Goal: Complete application form: Complete application form

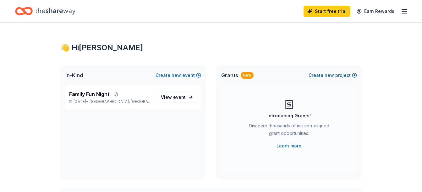
click at [341, 73] on button "Create new project" at bounding box center [332, 76] width 48 height 8
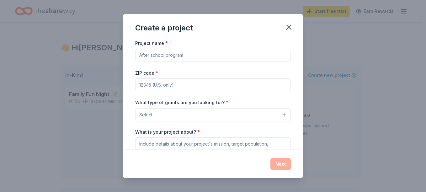
click at [182, 56] on input "Project name *" at bounding box center [213, 55] width 156 height 13
click at [189, 117] on button "Select" at bounding box center [213, 114] width 156 height 13
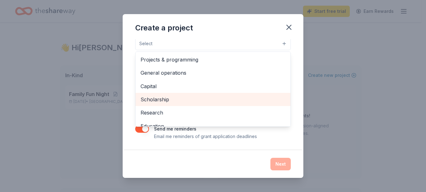
click at [177, 99] on span "Scholarship" at bounding box center [213, 99] width 145 height 8
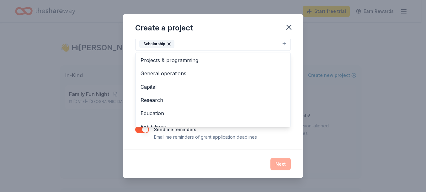
click at [256, 28] on div "Create a project Project name * ZIP code * What type of grants are you looking …" at bounding box center [213, 96] width 181 height 164
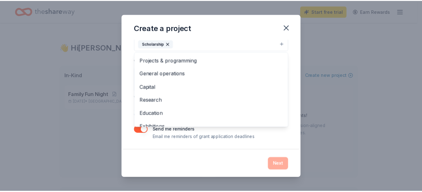
scroll to position [69, 0]
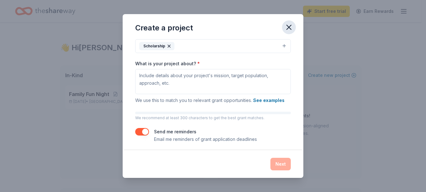
click at [290, 25] on icon "button" at bounding box center [289, 27] width 9 height 9
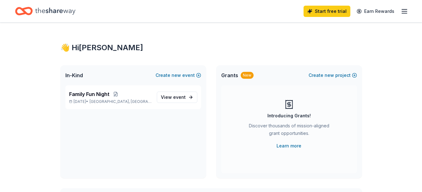
click at [405, 12] on icon "button" at bounding box center [404, 12] width 8 height 8
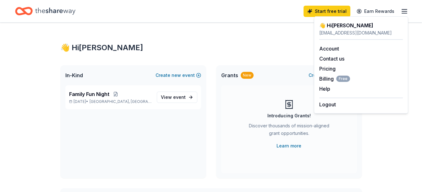
click at [133, 43] on div "👋 Hi [PERSON_NAME]" at bounding box center [210, 48] width 301 height 10
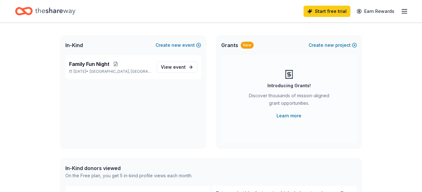
scroll to position [0, 0]
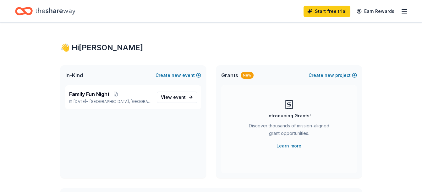
click at [51, 9] on icon "Home" at bounding box center [55, 11] width 40 height 13
click at [404, 12] on icon "button" at bounding box center [404, 12] width 8 height 8
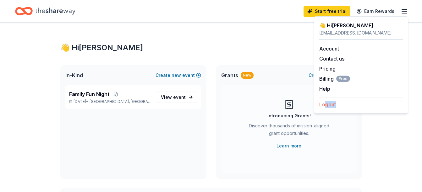
click at [325, 108] on div "👋 Hi [PERSON_NAME] [PERSON_NAME][EMAIL_ADDRESS][DOMAIN_NAME] Account Contact us…" at bounding box center [361, 64] width 94 height 97
